Goal: Task Accomplishment & Management: Use online tool/utility

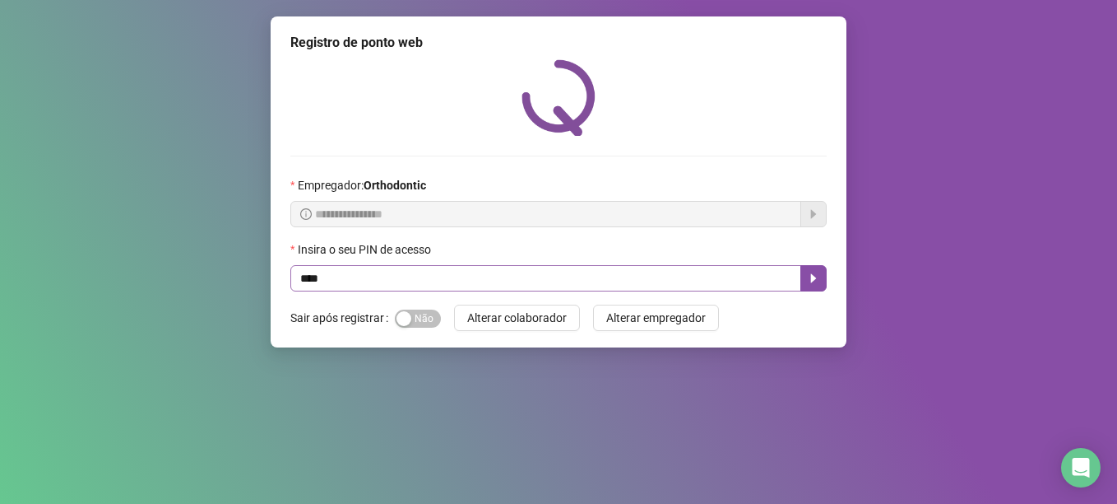
type input "*****"
click at [815, 280] on icon "caret-right" at bounding box center [814, 278] width 6 height 9
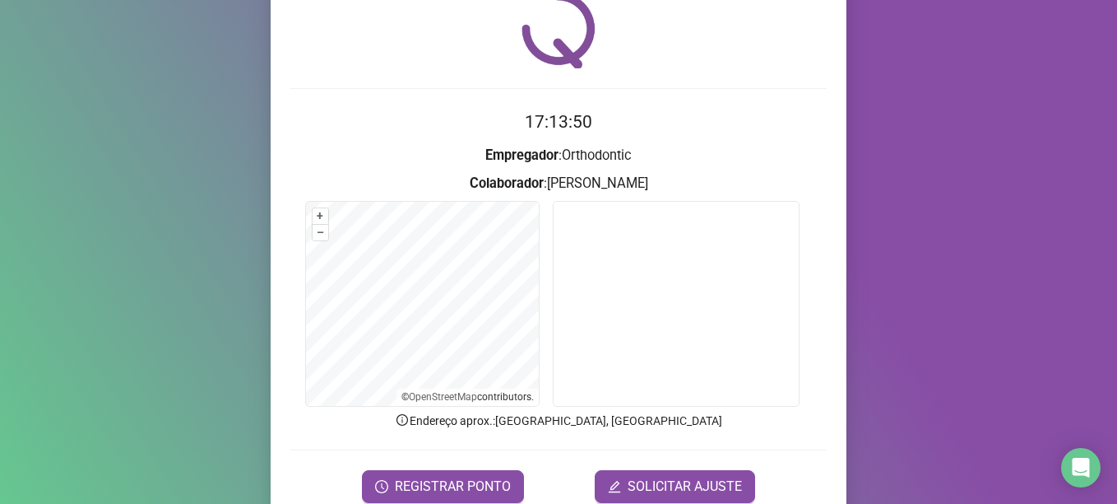
scroll to position [139, 0]
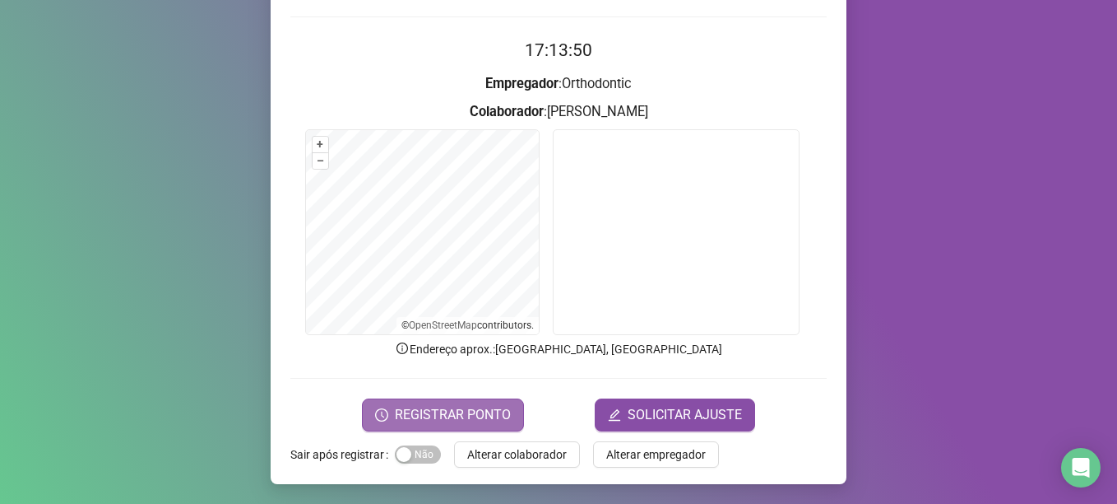
click at [485, 402] on button "REGISTRAR PONTO" at bounding box center [443, 414] width 162 height 33
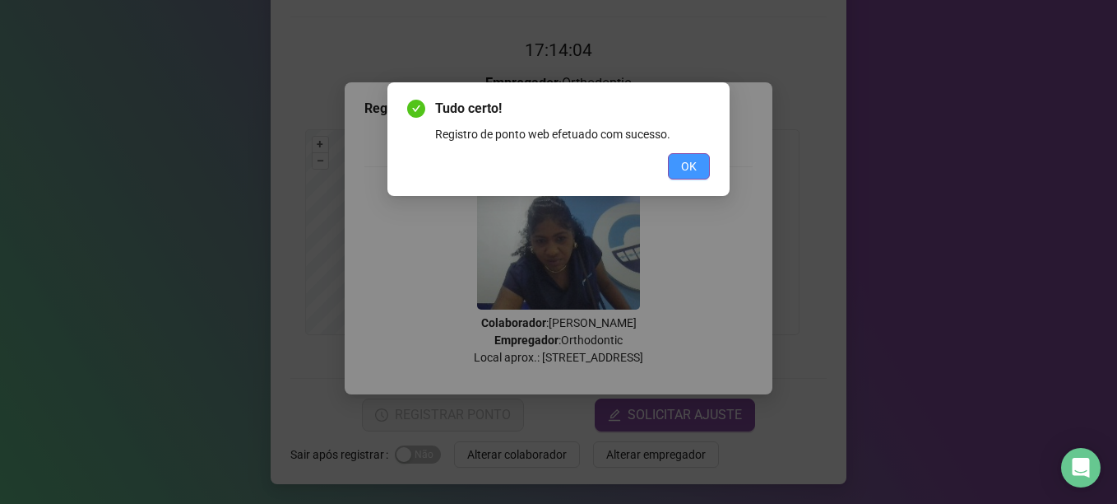
click at [689, 166] on span "OK" at bounding box center [689, 166] width 16 height 18
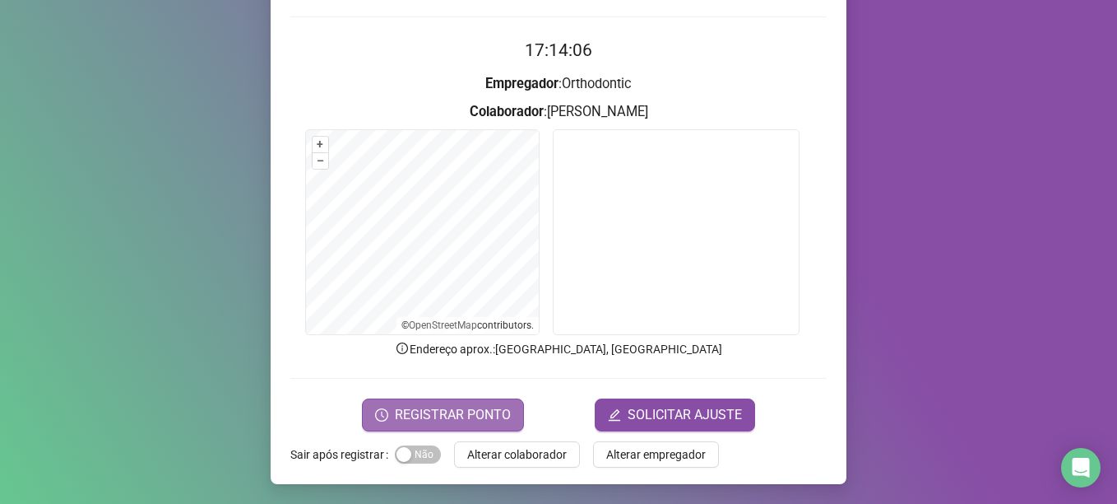
click at [504, 417] on button "REGISTRAR PONTO" at bounding box center [443, 414] width 162 height 33
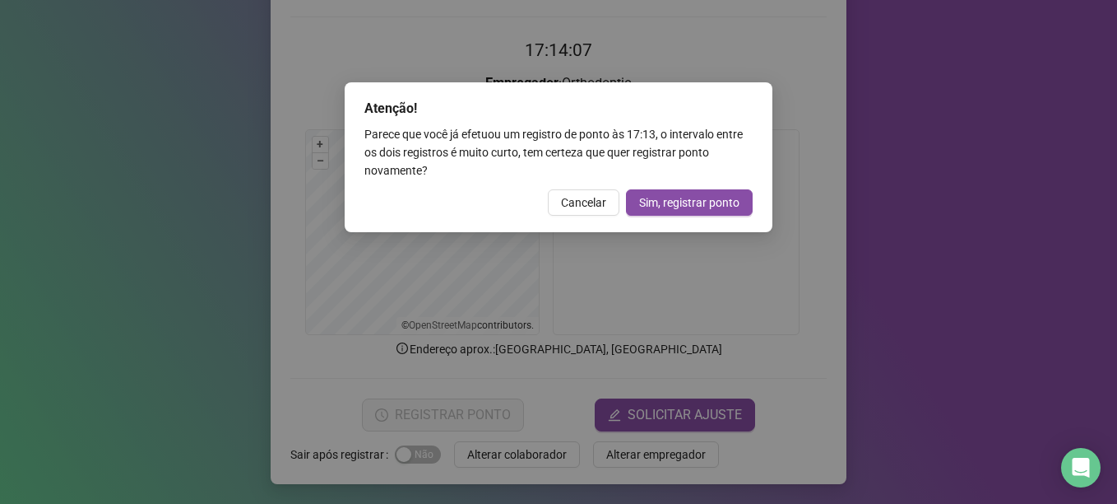
click at [733, 42] on div "Atenção! Parece que você já efetuou um registro de ponto às 17:13 , o intervalo…" at bounding box center [558, 252] width 1117 height 504
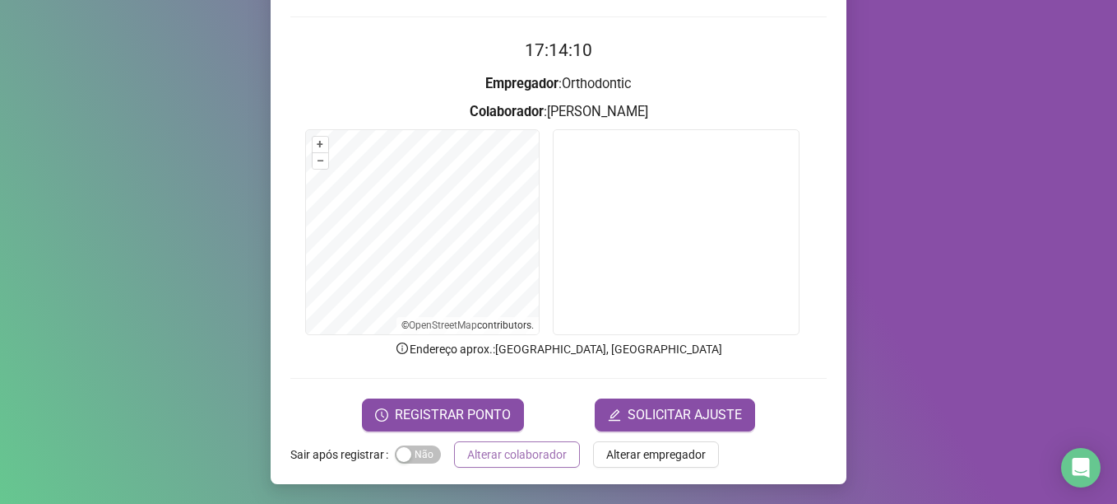
click at [520, 450] on span "Alterar colaborador" at bounding box center [517, 454] width 100 height 18
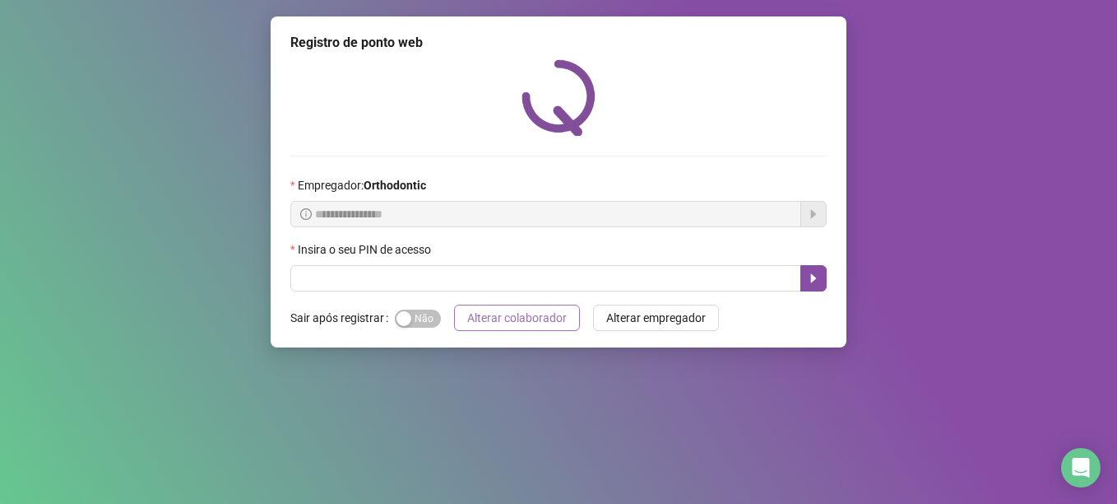
scroll to position [0, 0]
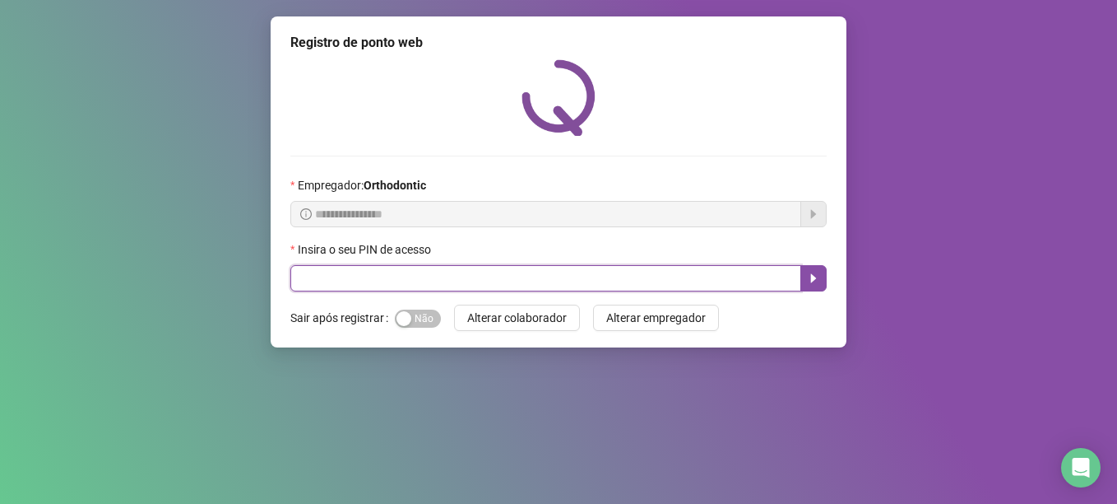
click at [363, 277] on input "text" at bounding box center [545, 278] width 511 height 26
type input "*****"
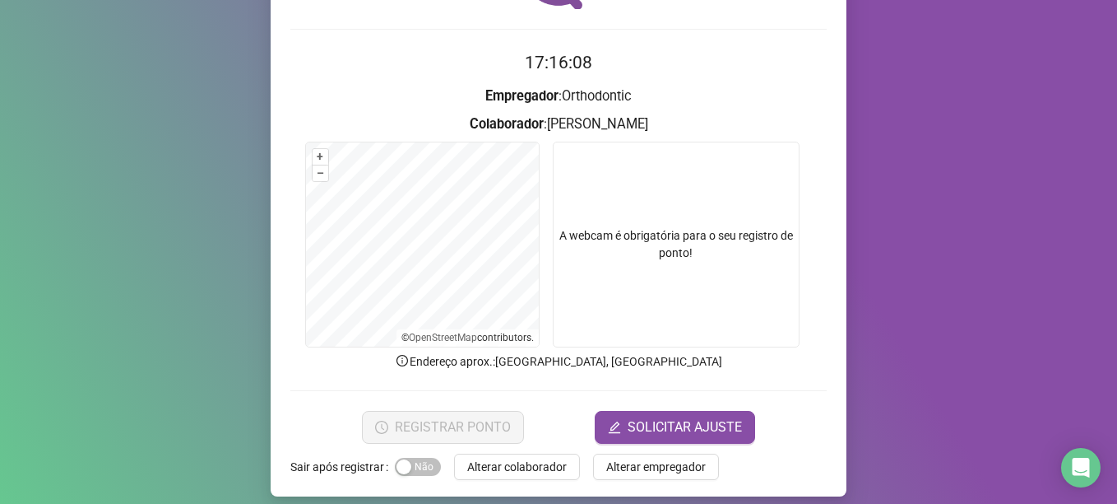
scroll to position [139, 0]
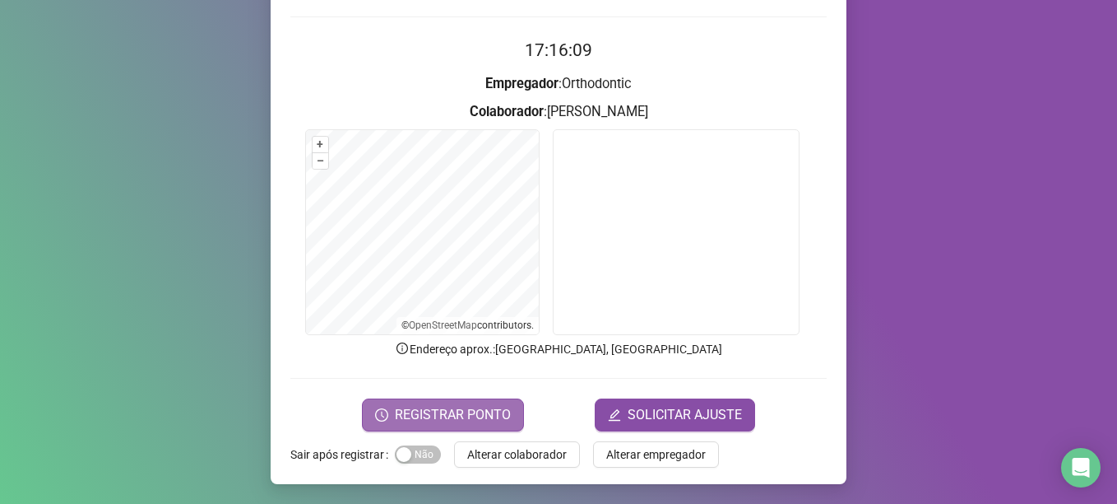
click at [494, 412] on span "REGISTRAR PONTO" at bounding box center [453, 415] width 116 height 20
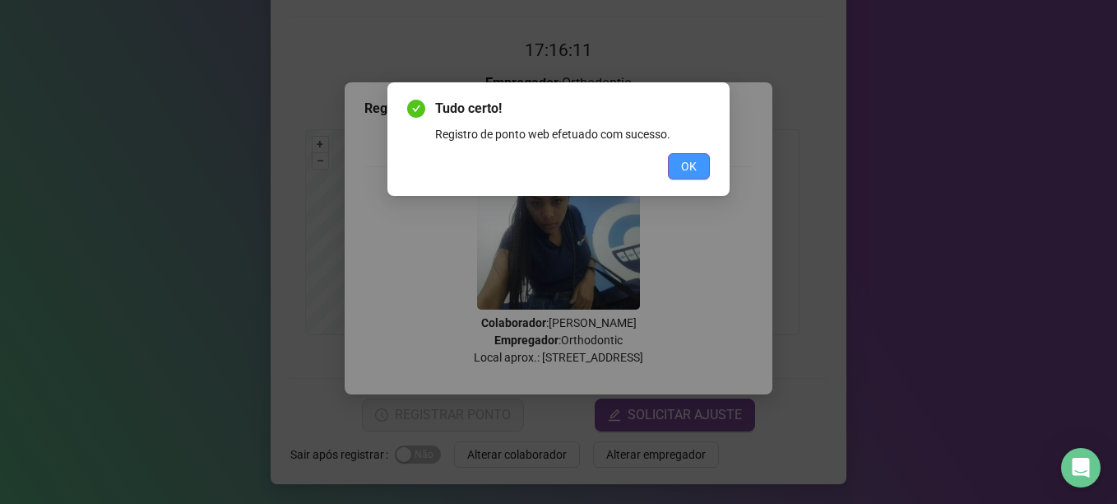
click at [681, 156] on button "OK" at bounding box center [689, 166] width 42 height 26
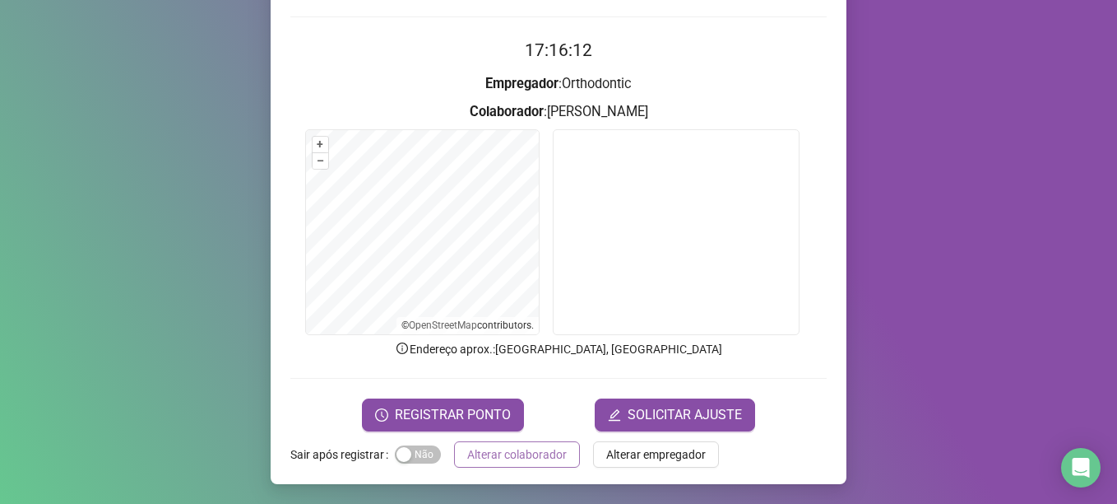
click at [515, 448] on span "Alterar colaborador" at bounding box center [517, 454] width 100 height 18
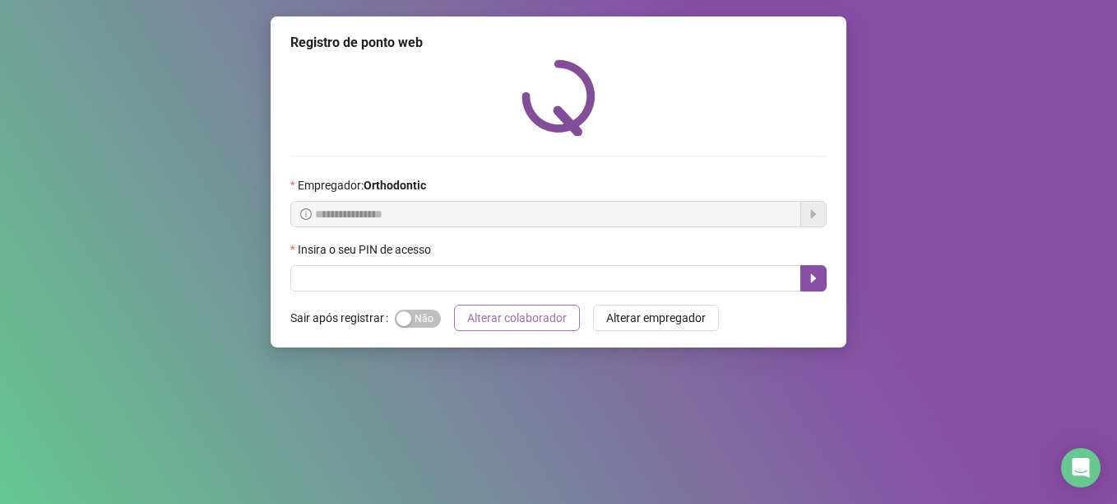
scroll to position [0, 0]
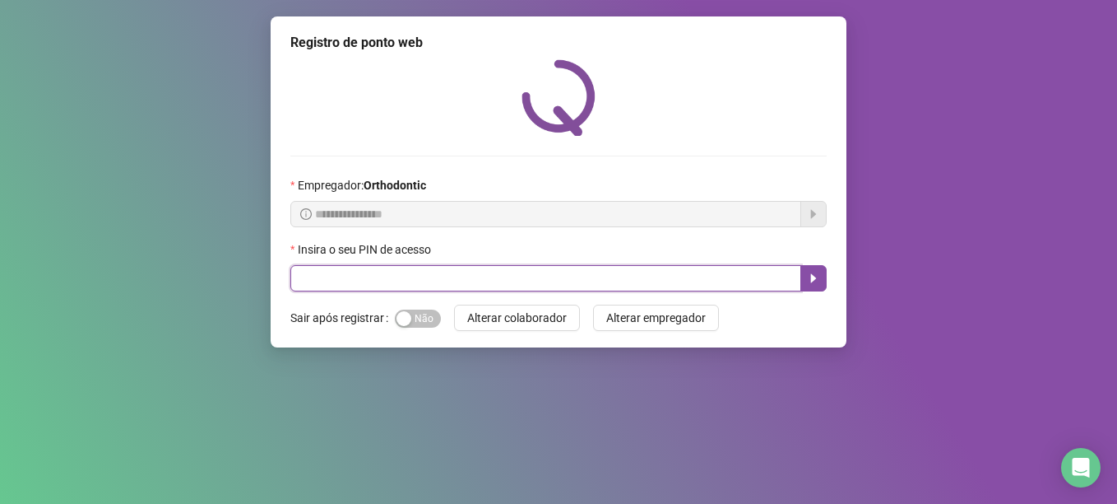
click at [491, 275] on input "text" at bounding box center [545, 278] width 511 height 26
type input "*****"
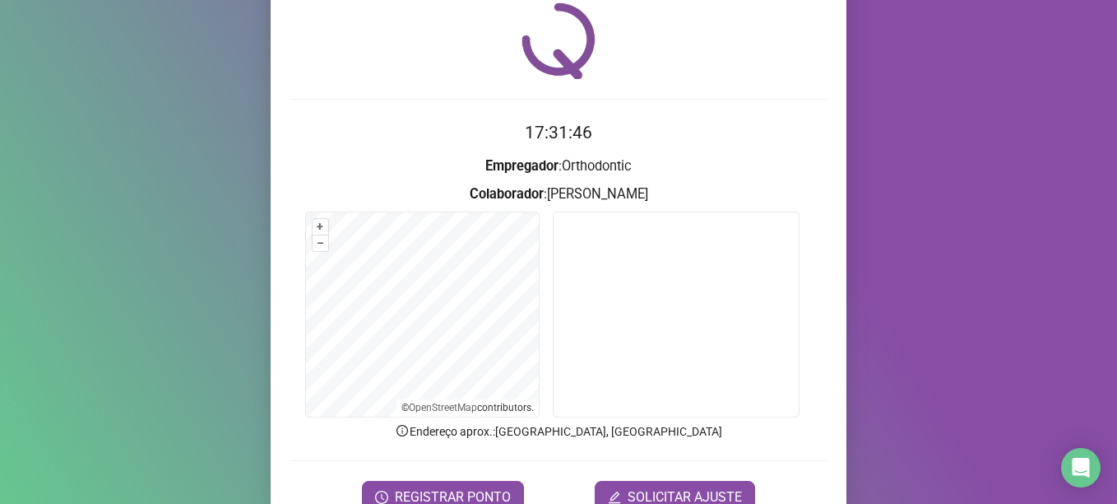
scroll to position [139, 0]
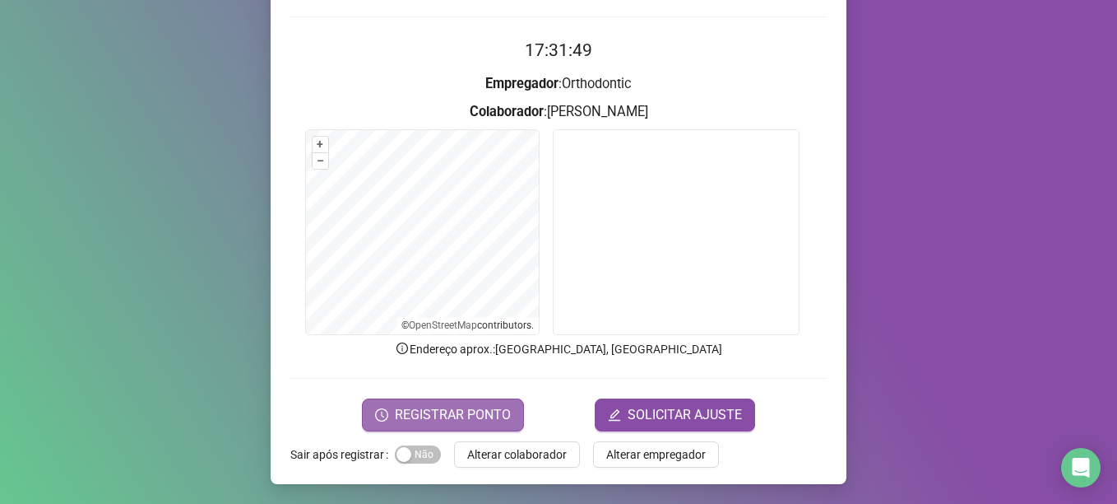
click at [457, 411] on span "REGISTRAR PONTO" at bounding box center [453, 415] width 116 height 20
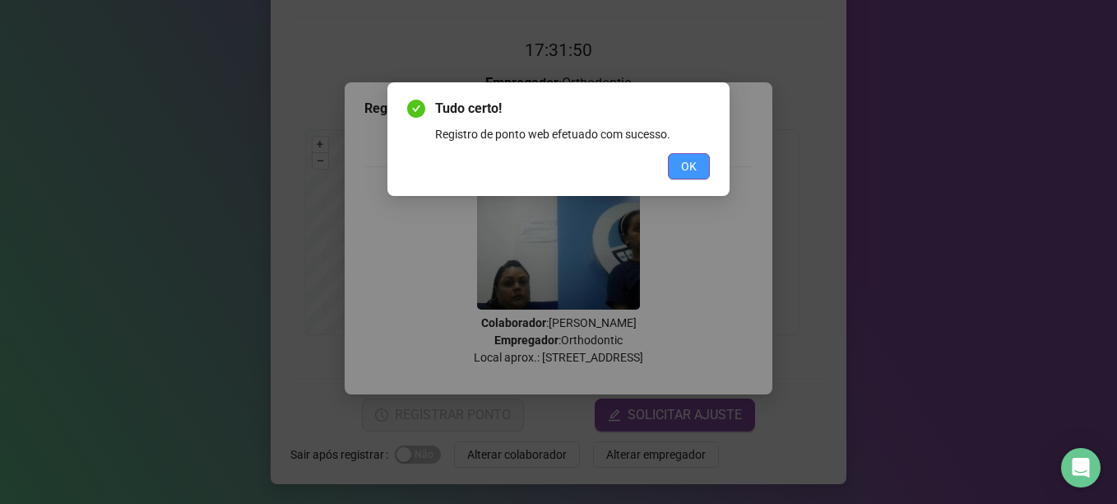
click at [685, 166] on span "OK" at bounding box center [689, 166] width 16 height 18
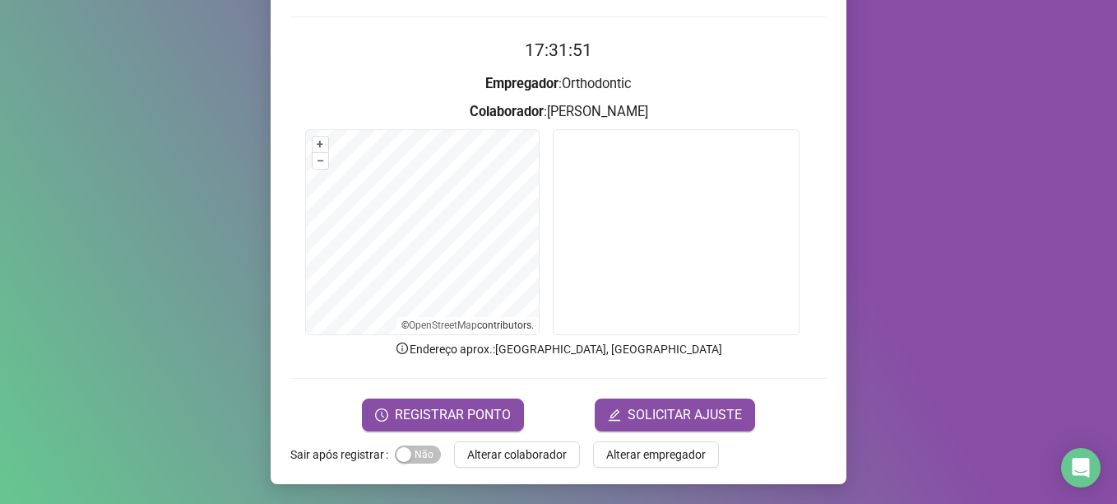
drag, startPoint x: 510, startPoint y: 457, endPoint x: 504, endPoint y: 438, distance: 19.8
click at [512, 453] on span "Alterar colaborador" at bounding box center [517, 454] width 100 height 18
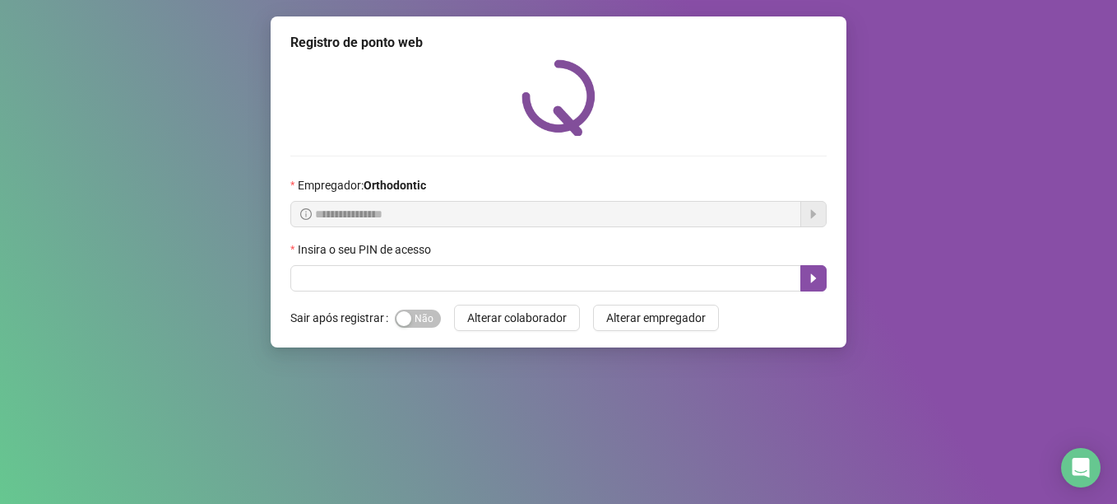
scroll to position [0, 0]
click at [426, 264] on div "Insira o seu PIN de acesso" at bounding box center [558, 252] width 536 height 25
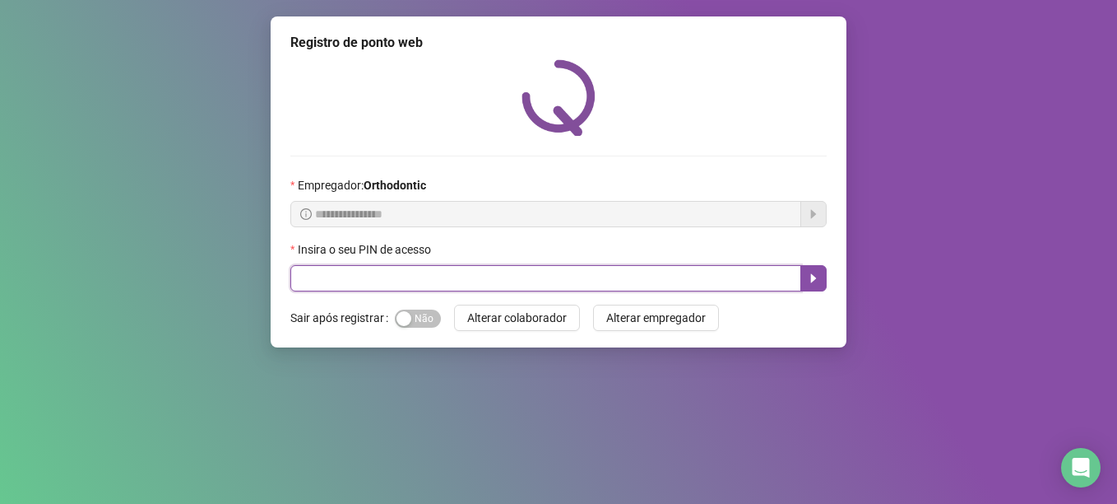
click at [426, 276] on input "text" at bounding box center [545, 278] width 511 height 26
type input "*****"
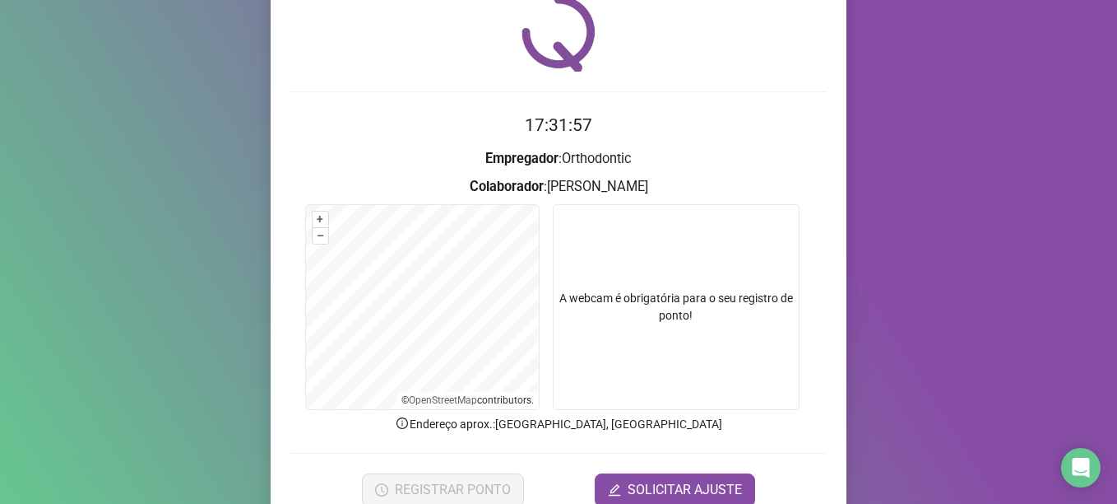
scroll to position [139, 0]
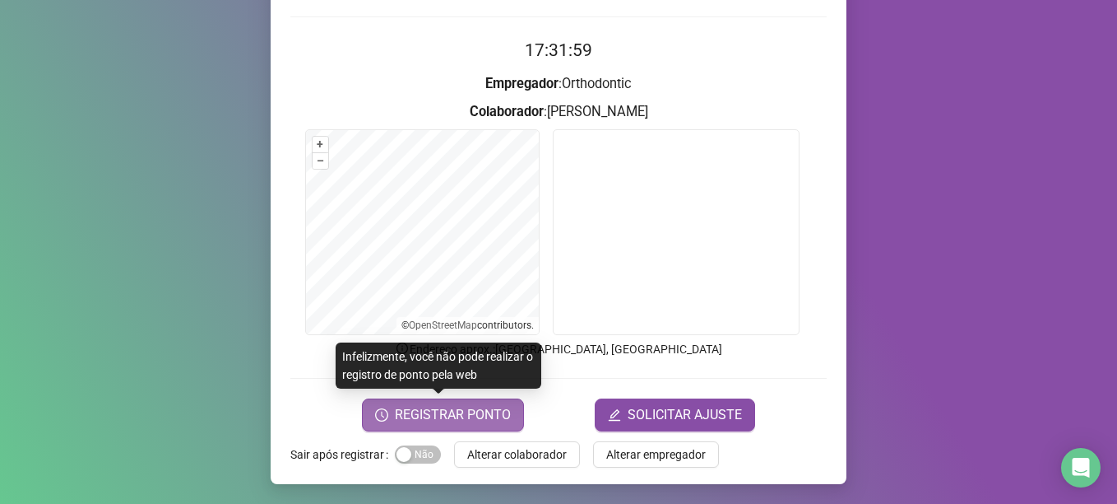
click at [435, 416] on span "REGISTRAR PONTO" at bounding box center [453, 415] width 116 height 20
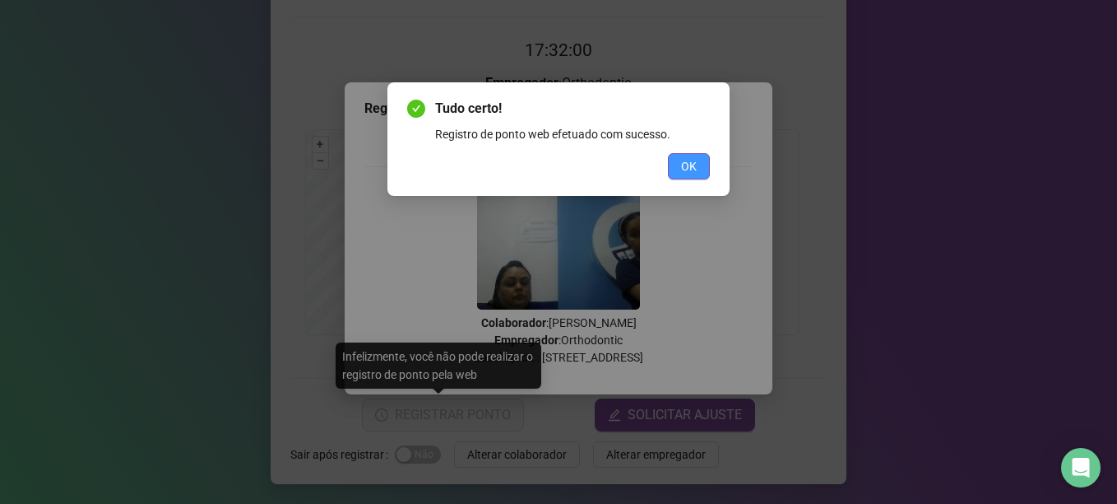
click at [691, 164] on span "OK" at bounding box center [689, 166] width 16 height 18
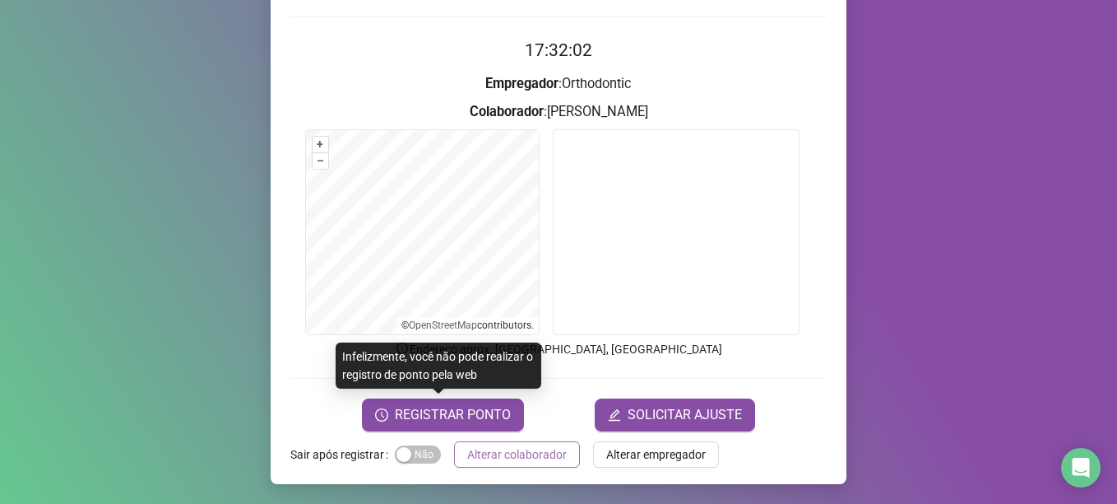
drag, startPoint x: 512, startPoint y: 448, endPoint x: 579, endPoint y: 415, distance: 74.7
click at [513, 446] on span "Alterar colaborador" at bounding box center [517, 454] width 100 height 18
